Goal: Information Seeking & Learning: Learn about a topic

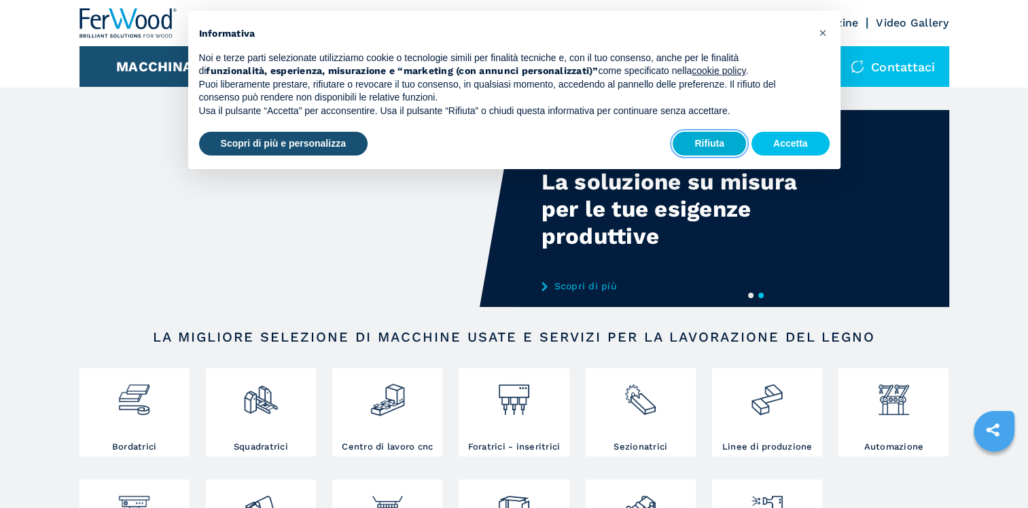
click at [699, 145] on button "Rifiuta" at bounding box center [708, 144] width 73 height 24
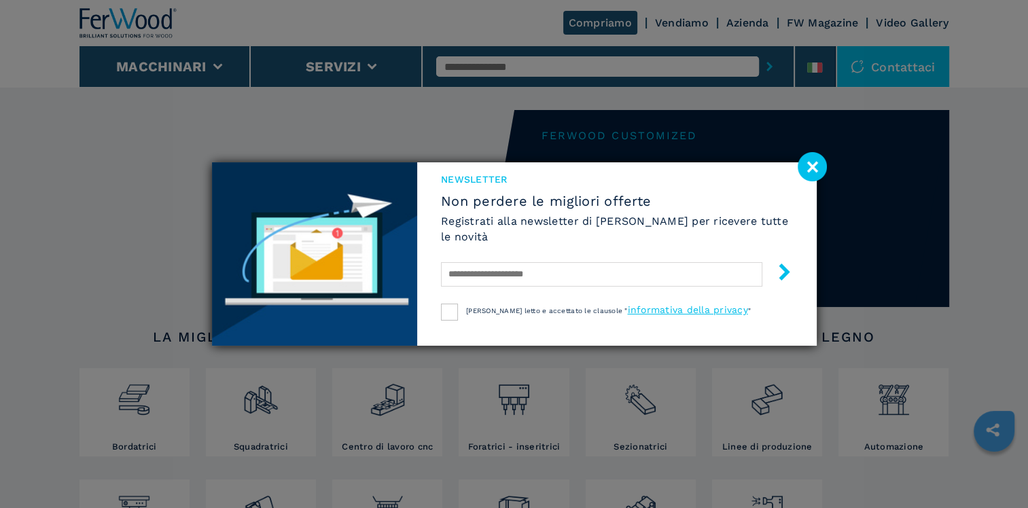
click at [803, 170] on image at bounding box center [811, 166] width 29 height 29
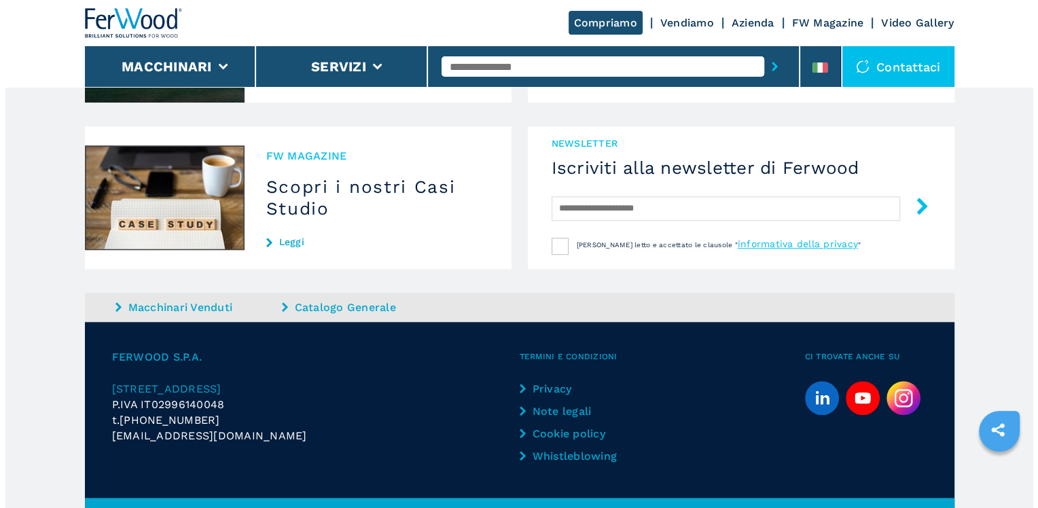
scroll to position [1361, 0]
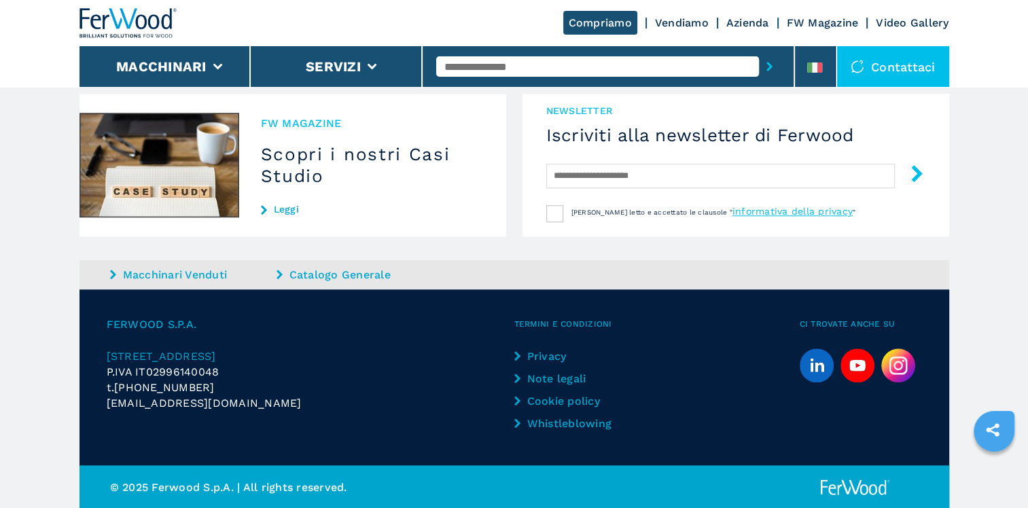
click at [183, 371] on span "P.IVA IT02996140048" at bounding box center [163, 371] width 113 height 13
drag, startPoint x: 105, startPoint y: 323, endPoint x: 206, endPoint y: 317, distance: 102.0
click at [206, 317] on div "FERWOOD S.P.A. Via Langhe 4/A | 12042 Pollenzo (CN) P.IVA IT02996140048 t. +39 …" at bounding box center [513, 377] width 869 height 176
copy span "FERWOOD S.P.A."
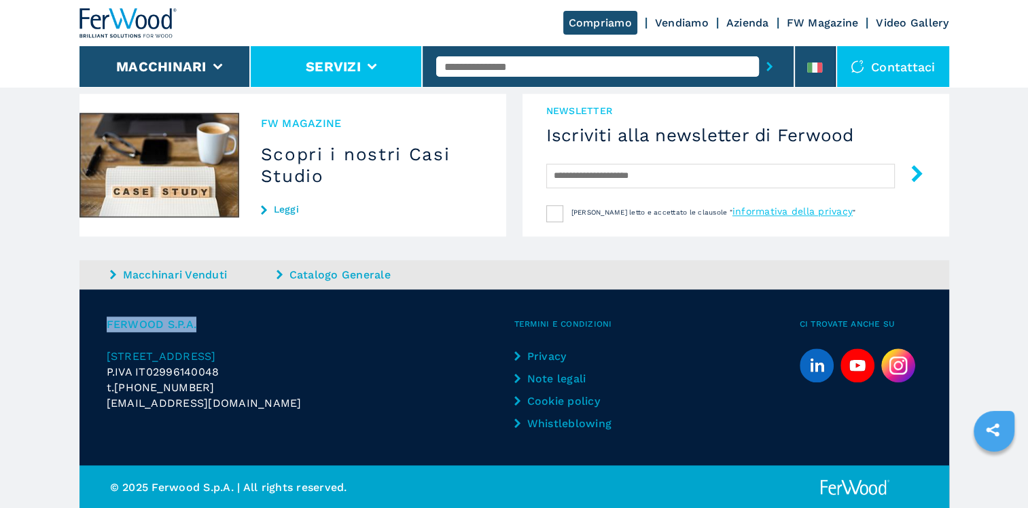
click at [310, 71] on button "Servizi" at bounding box center [333, 66] width 55 height 16
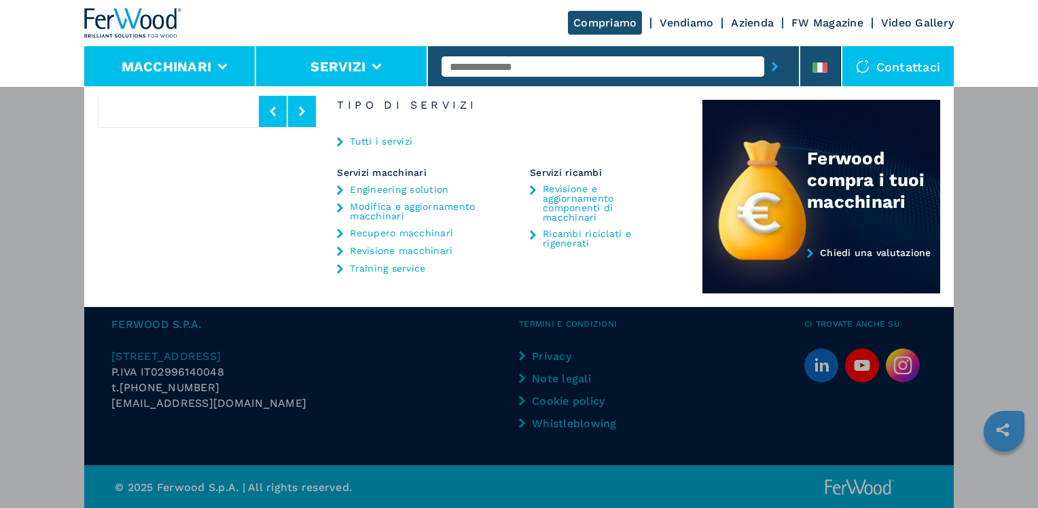
click at [223, 59] on li "Macchinari" at bounding box center [170, 66] width 172 height 41
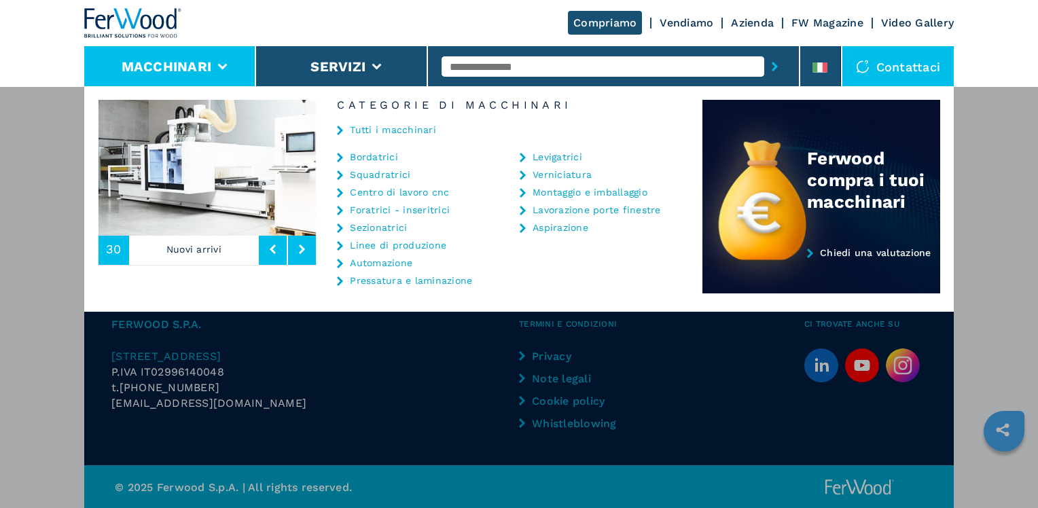
click at [360, 159] on link "Bordatrici" at bounding box center [374, 157] width 48 height 10
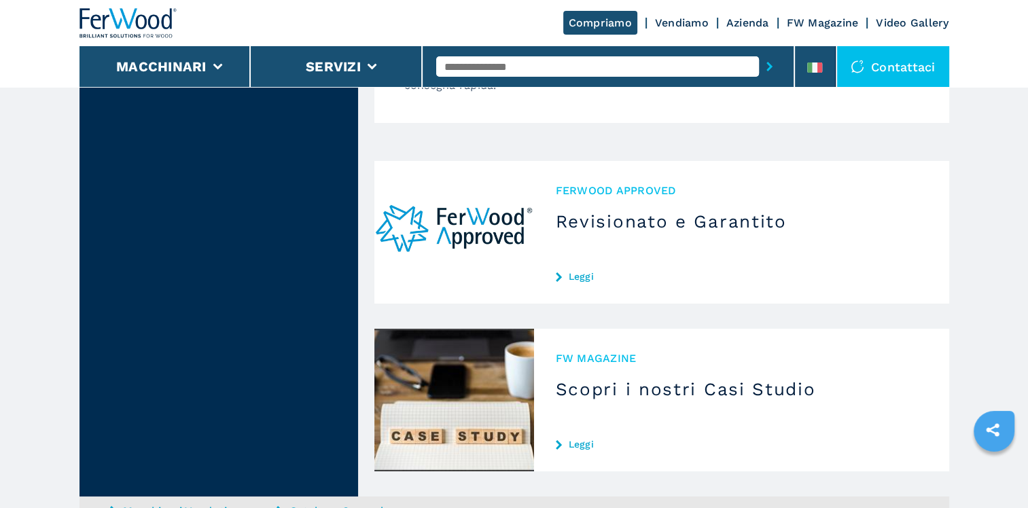
scroll to position [5151, 0]
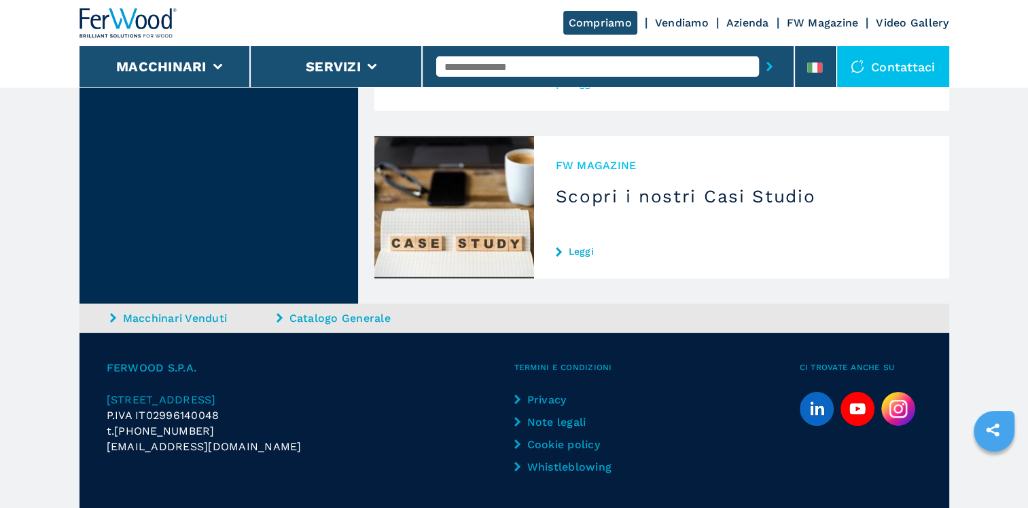
click at [230, 408] on p "P.IVA IT02996140048" at bounding box center [311, 416] width 408 height 16
drag, startPoint x: 251, startPoint y: 399, endPoint x: 98, endPoint y: 402, distance: 152.9
click at [98, 402] on div "FERWOOD S.P.A. Via Langhe 4/A | 12042 Pollenzo (CN) P.IVA IT02996140048 t. +39 …" at bounding box center [513, 421] width 869 height 176
copy span "[EMAIL_ADDRESS][DOMAIN_NAME]"
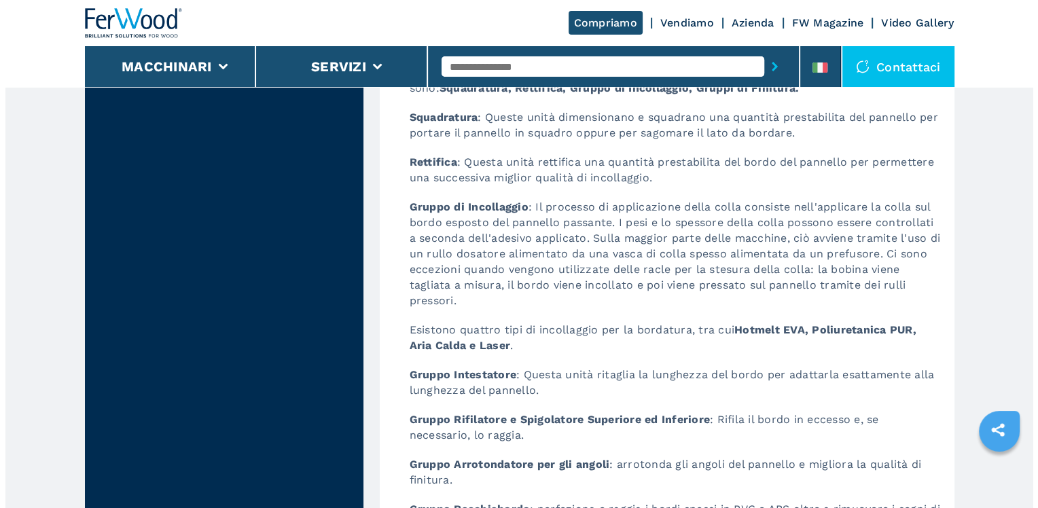
scroll to position [4132, 0]
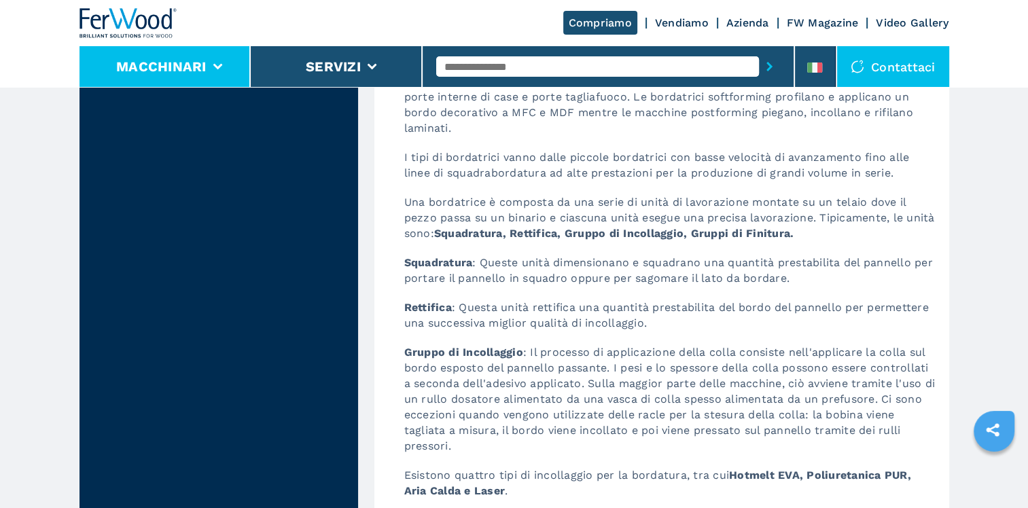
click at [189, 60] on button "Macchinari" at bounding box center [161, 66] width 90 height 16
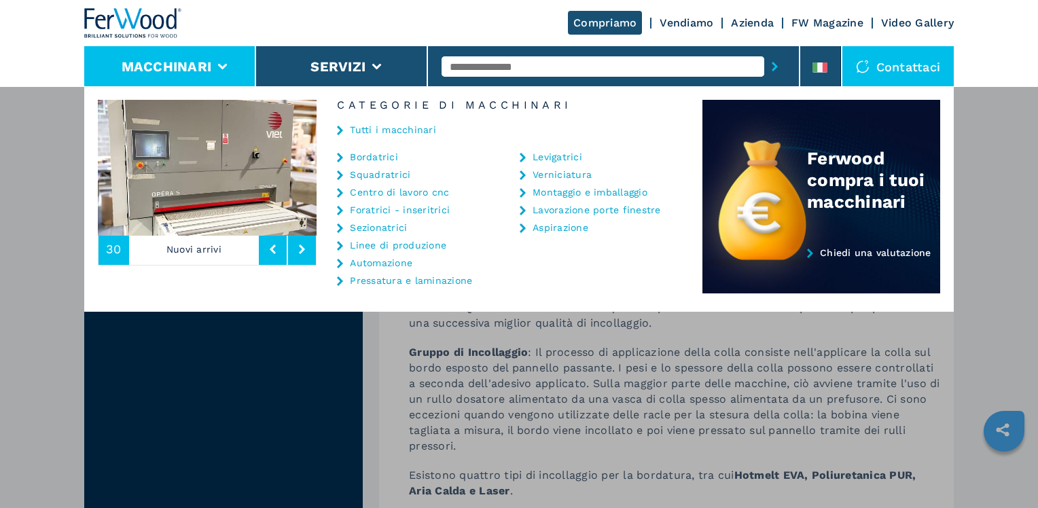
click at [298, 251] on button at bounding box center [302, 249] width 28 height 31
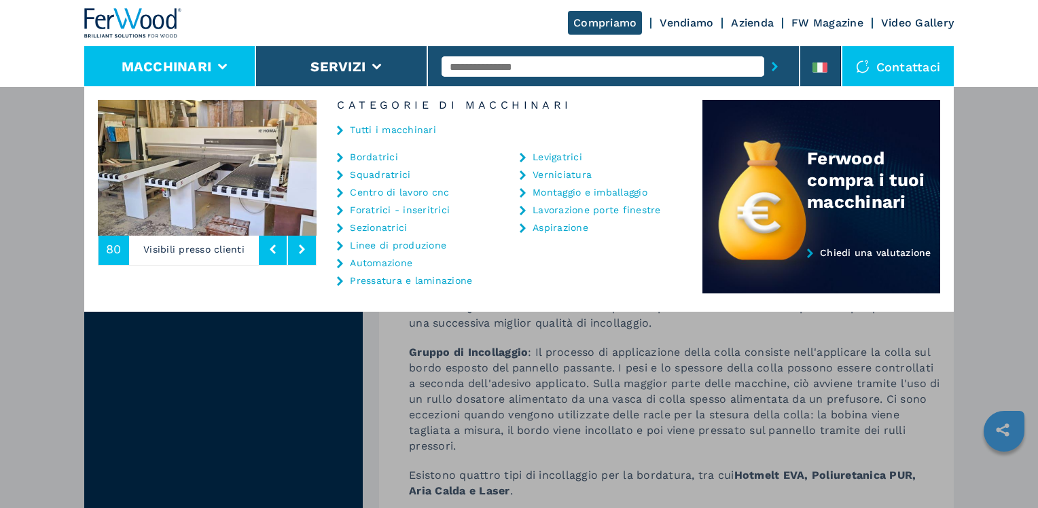
click at [302, 253] on icon at bounding box center [302, 250] width 6 height 10
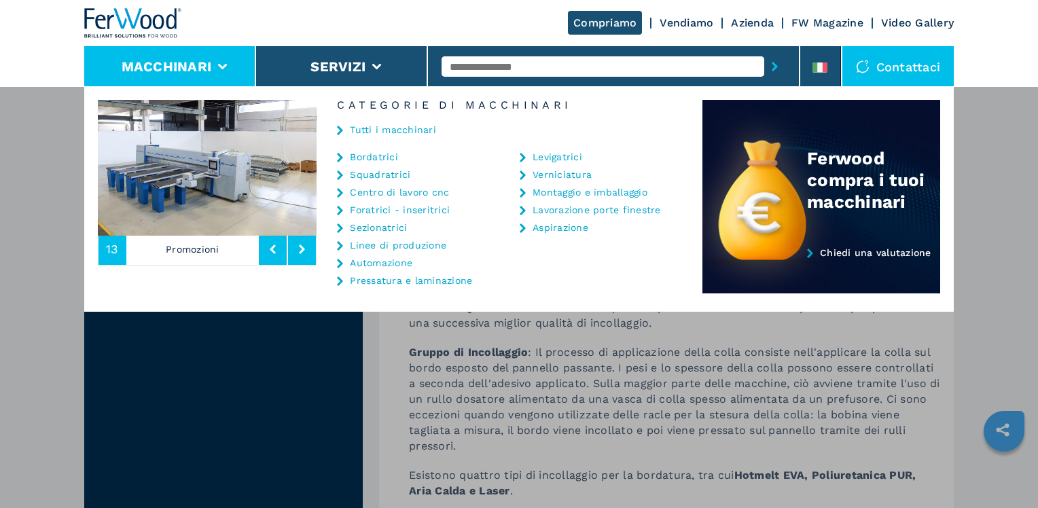
click at [302, 253] on icon at bounding box center [302, 250] width 6 height 10
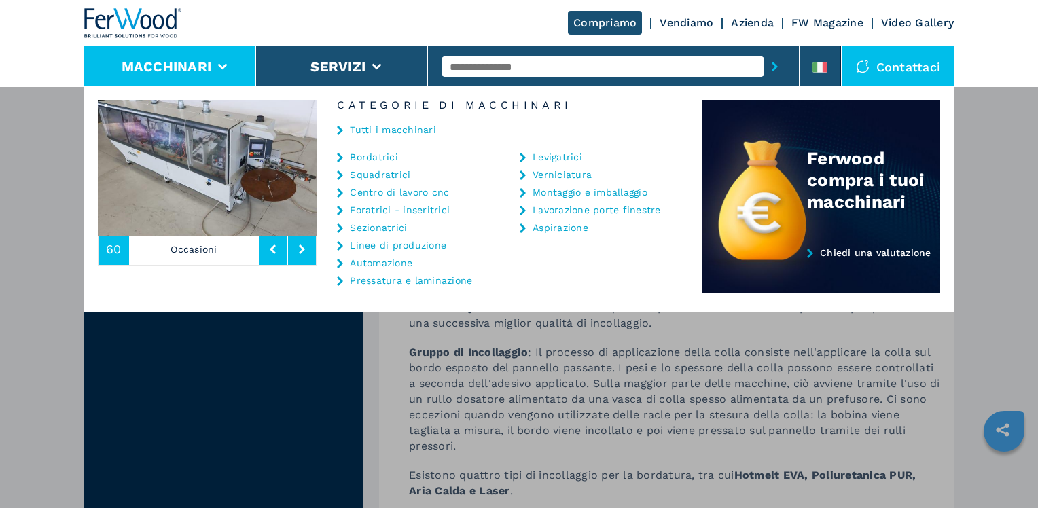
click at [302, 253] on icon at bounding box center [302, 250] width 6 height 10
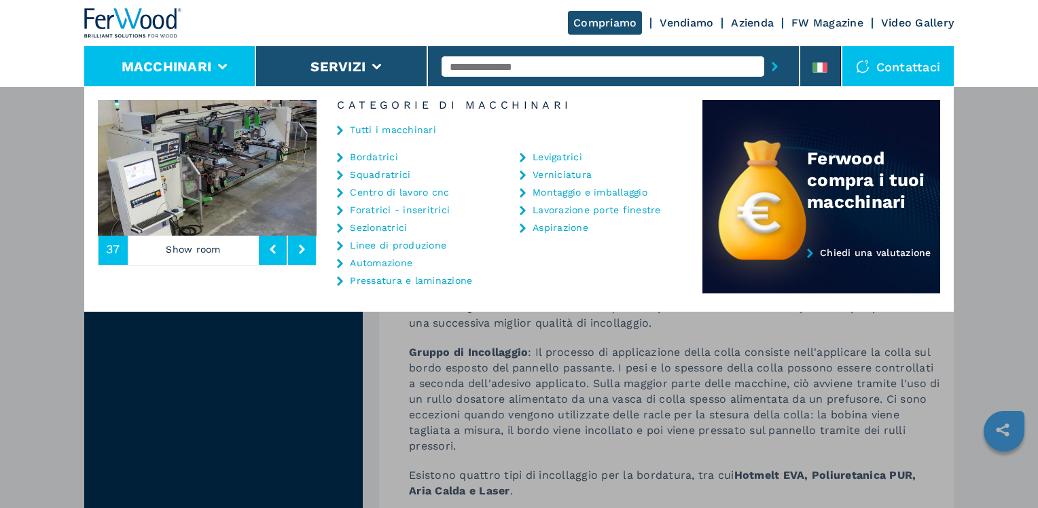
click at [562, 194] on link "Montaggio e imballaggio" at bounding box center [589, 192] width 115 height 10
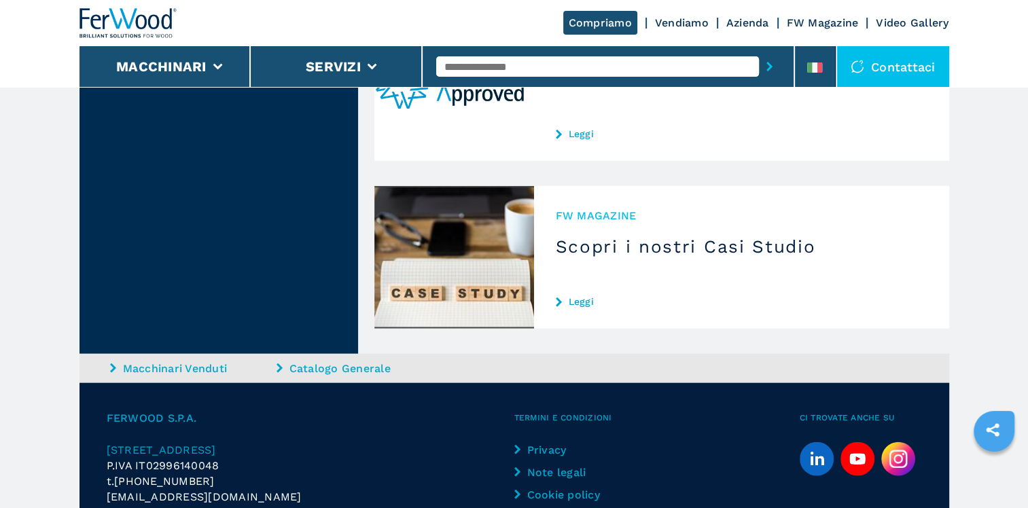
scroll to position [3189, 0]
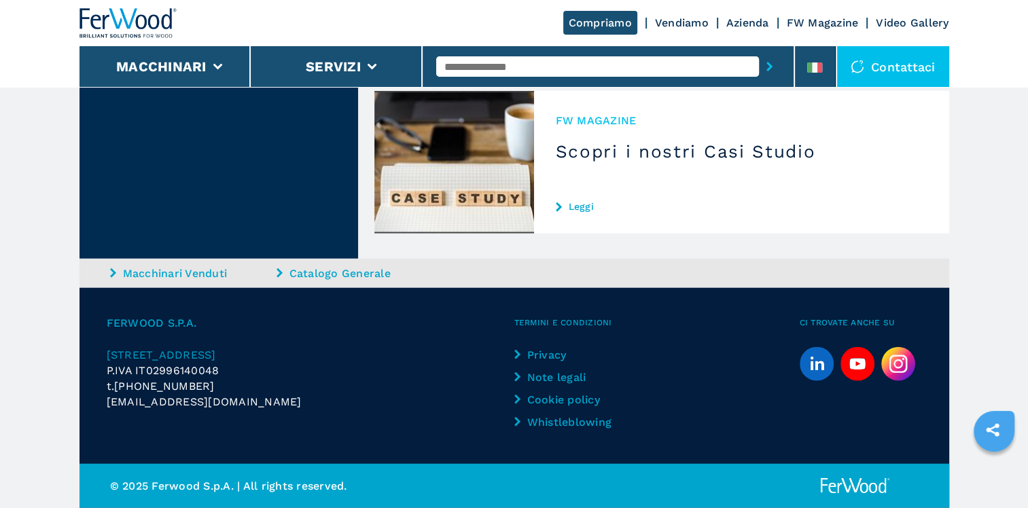
click at [585, 205] on link "Leggi" at bounding box center [742, 206] width 372 height 11
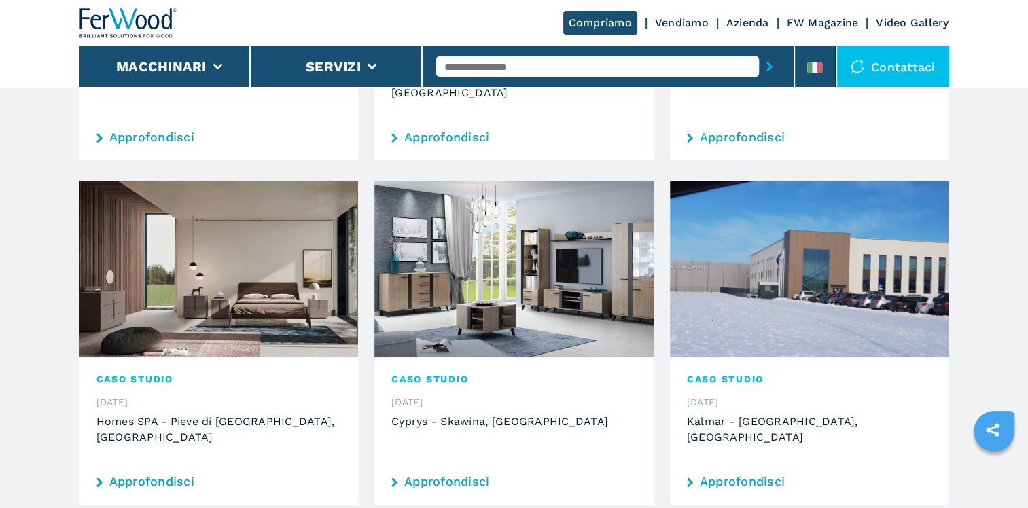
scroll to position [475, 0]
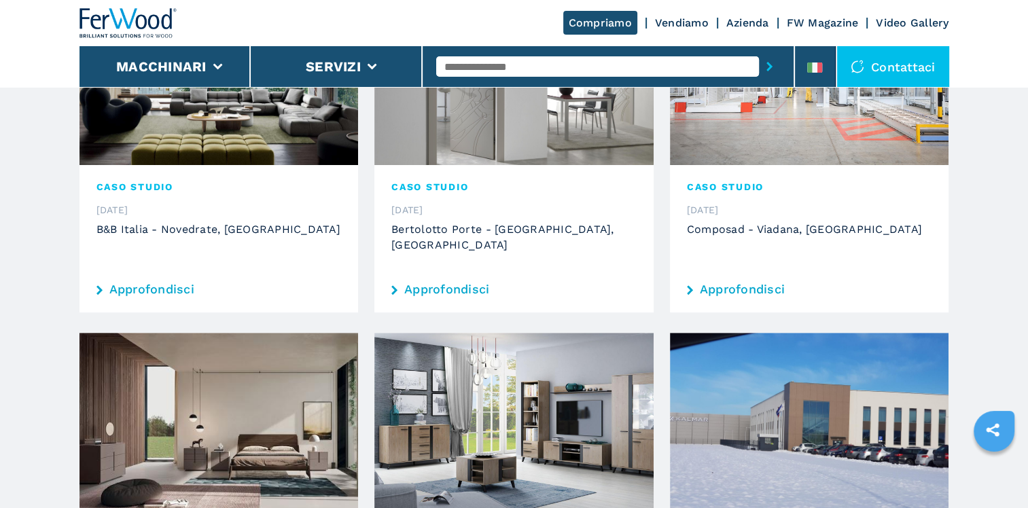
click at [156, 283] on link "Approfondisci" at bounding box center [218, 289] width 245 height 12
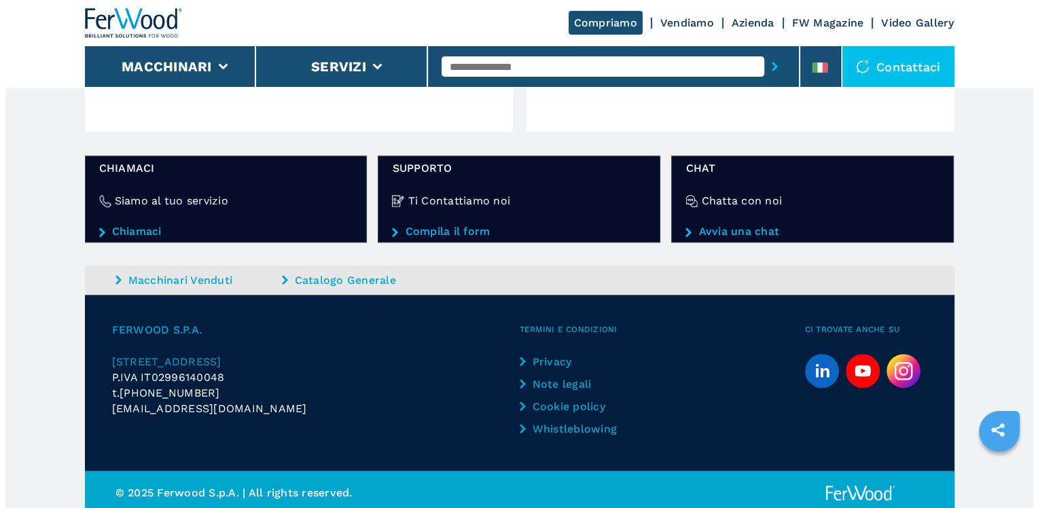
scroll to position [1390, 0]
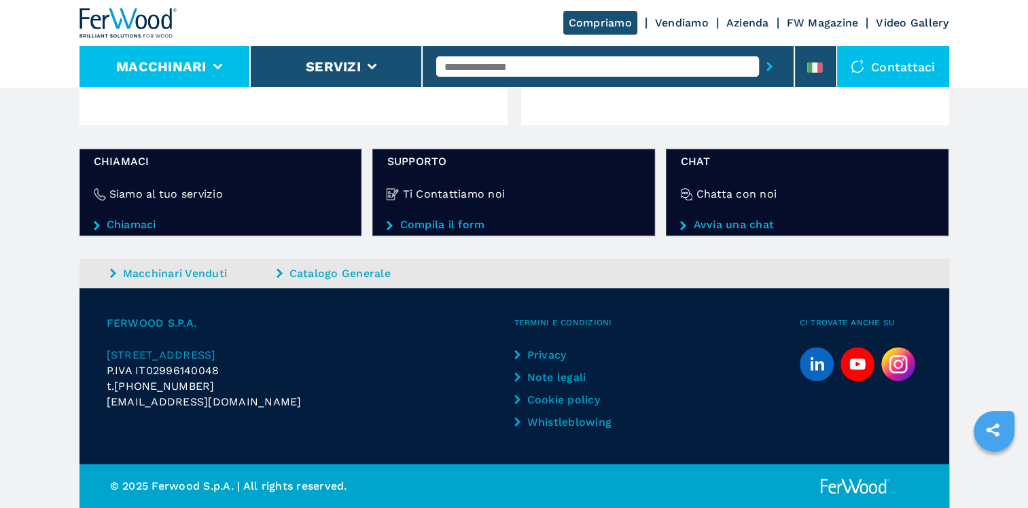
click at [242, 67] on li "Macchinari" at bounding box center [165, 66] width 172 height 41
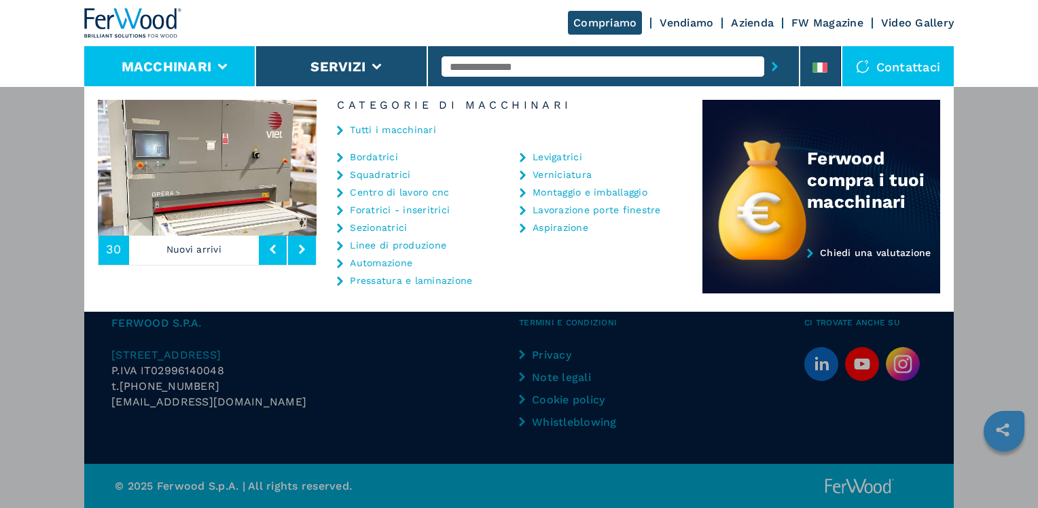
click at [380, 128] on link "Tutti i macchinari" at bounding box center [393, 130] width 86 height 10
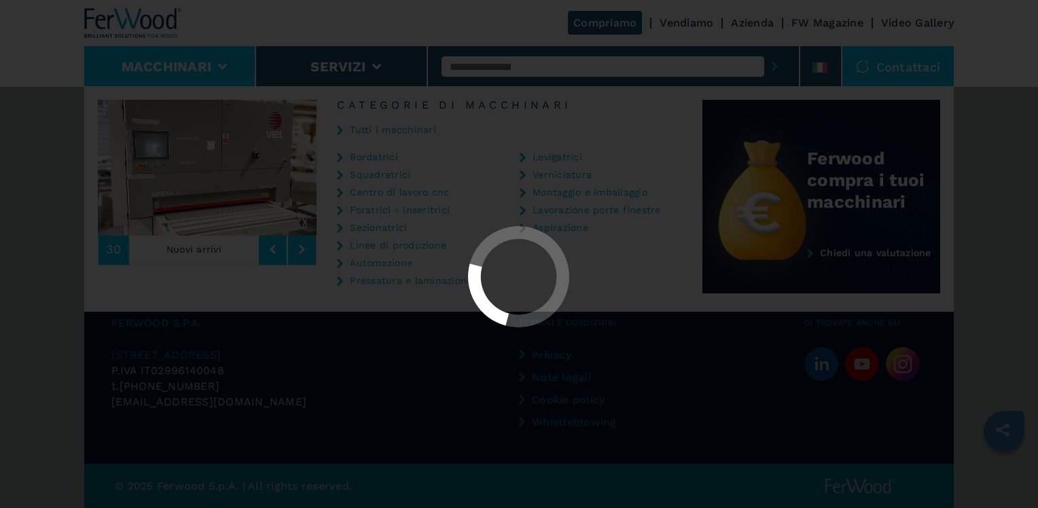
scroll to position [0, 0]
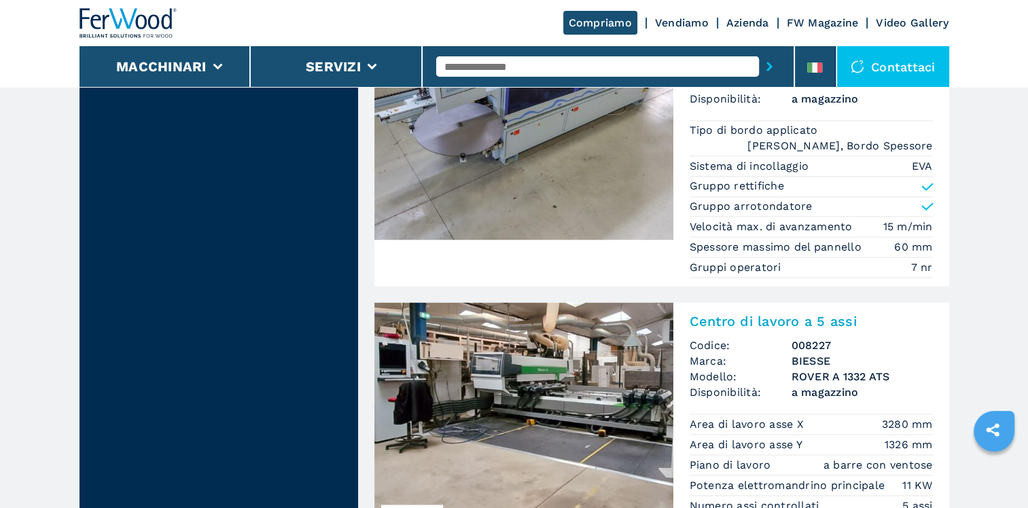
scroll to position [1970, 0]
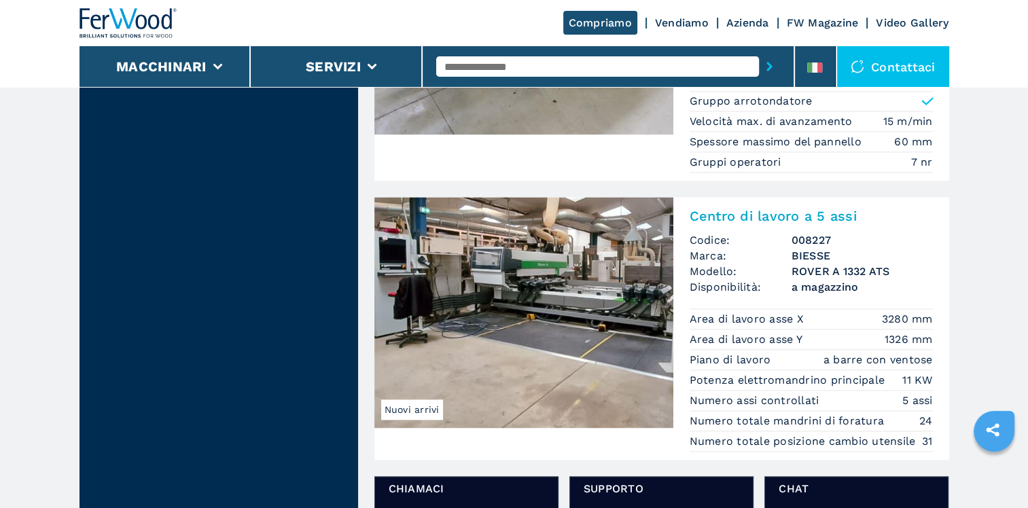
click at [740, 24] on link "Azienda" at bounding box center [747, 22] width 43 height 13
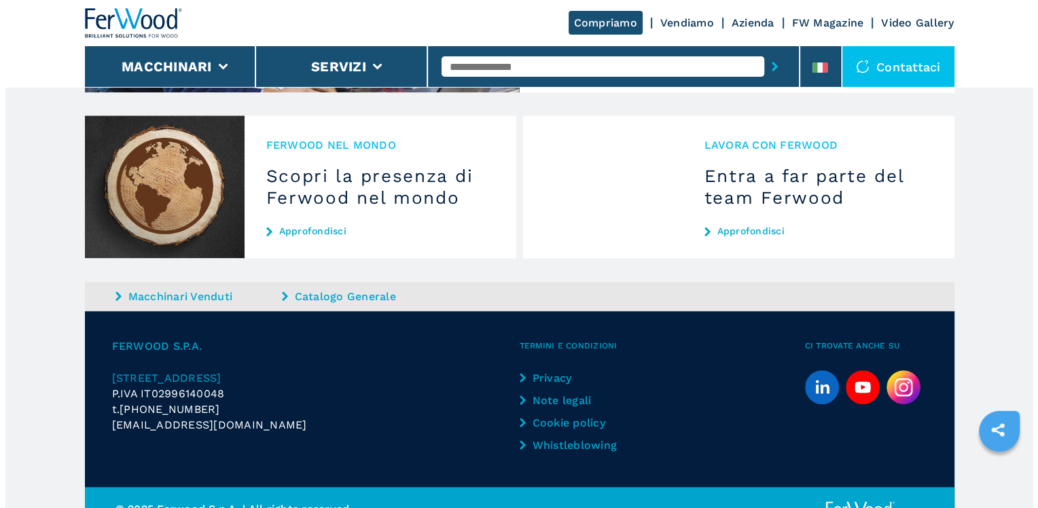
scroll to position [1407, 0]
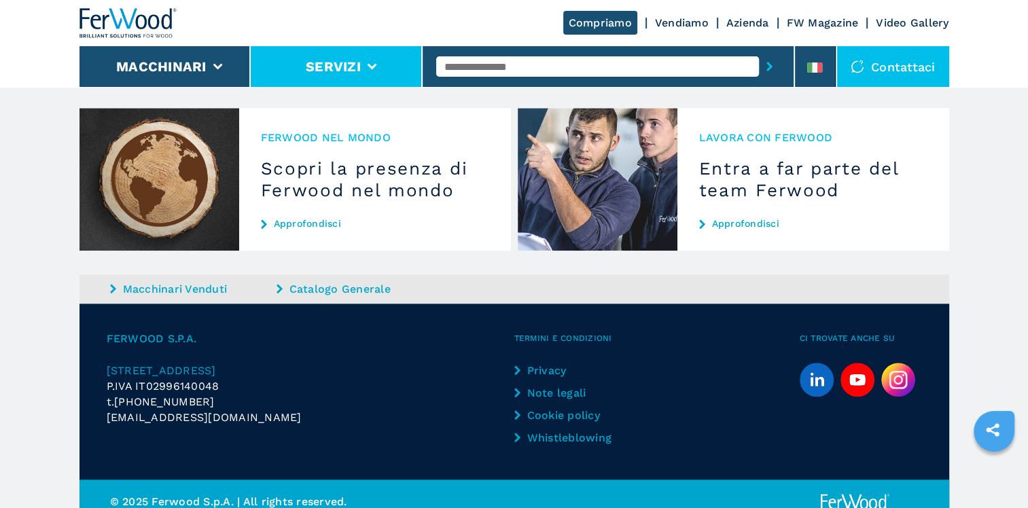
click at [367, 66] on icon at bounding box center [372, 67] width 10 height 6
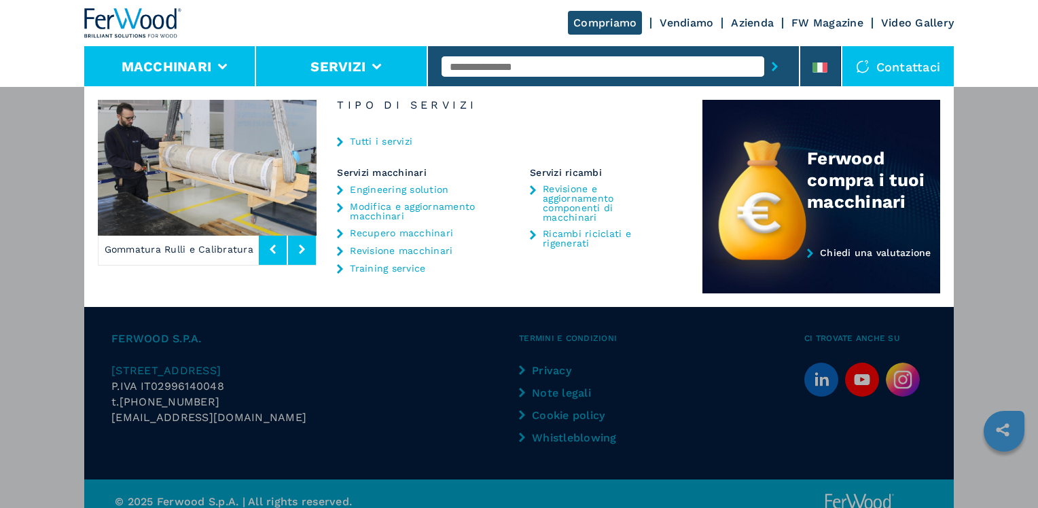
click at [247, 68] on li "Macchinari" at bounding box center [170, 66] width 172 height 41
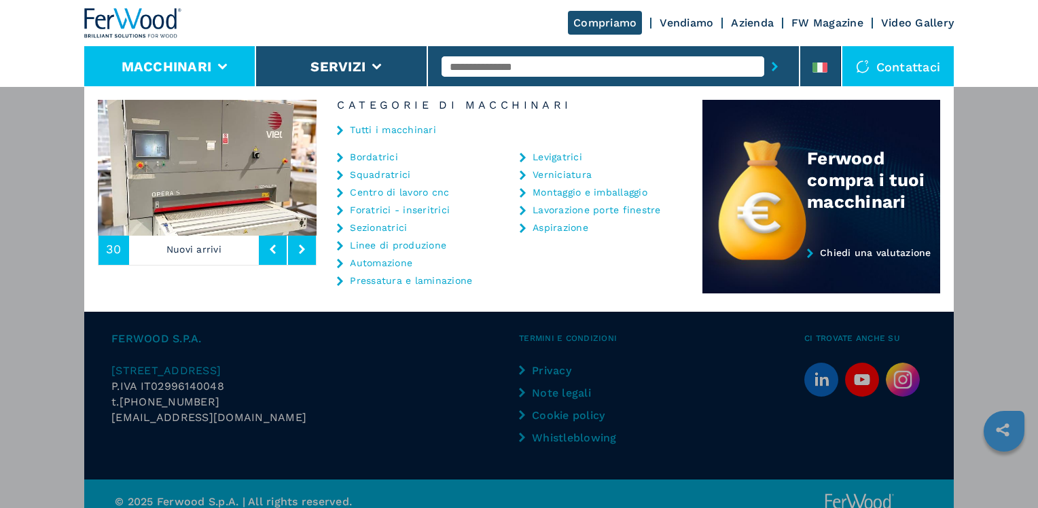
click at [236, 65] on li "Macchinari" at bounding box center [170, 66] width 172 height 41
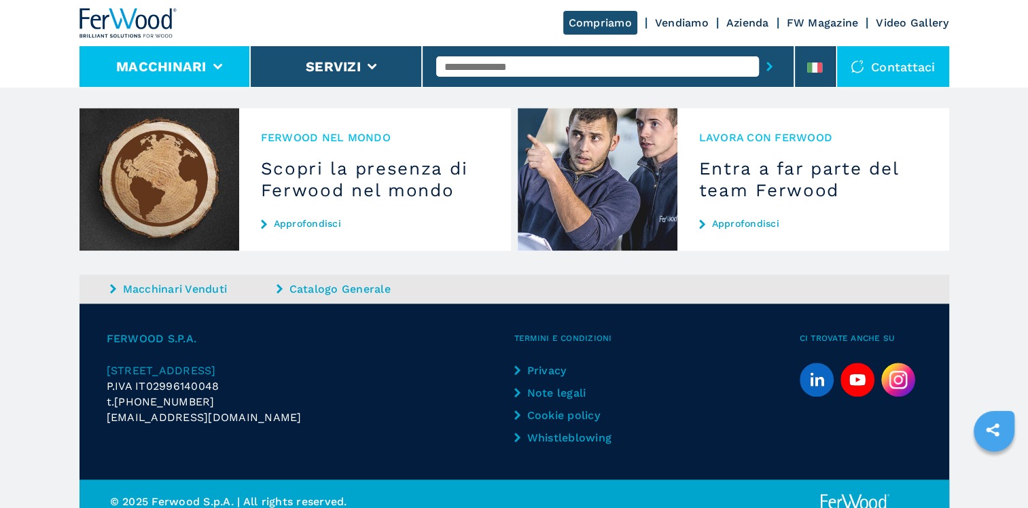
click at [236, 65] on li "Macchinari" at bounding box center [165, 66] width 172 height 41
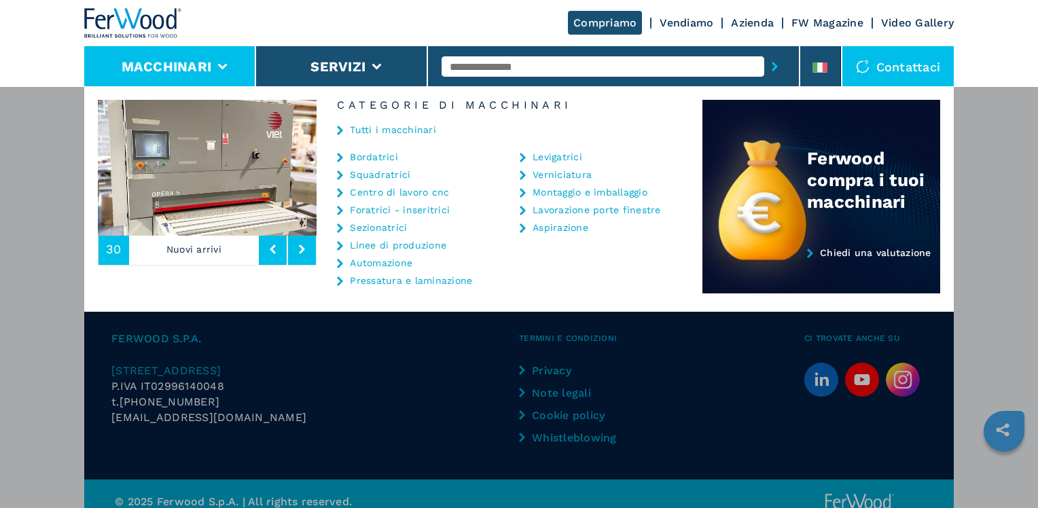
click at [387, 249] on link "Linee di produzione" at bounding box center [398, 245] width 96 height 10
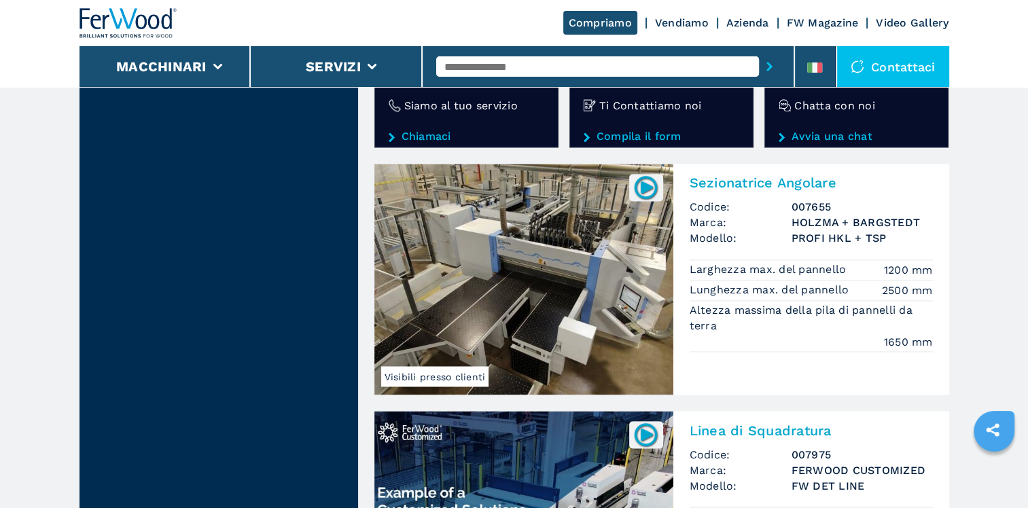
scroll to position [2377, 0]
